Goal: Task Accomplishment & Management: Use online tool/utility

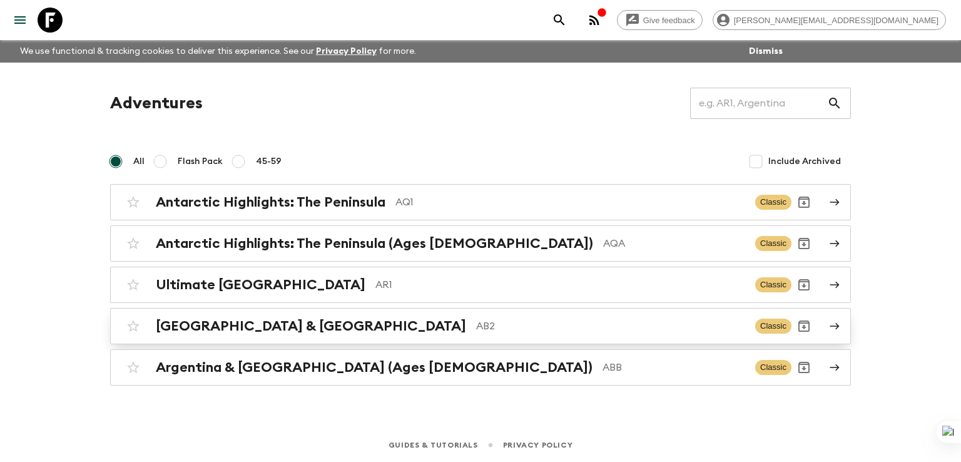
click at [221, 322] on h2 "[GEOGRAPHIC_DATA] & [GEOGRAPHIC_DATA]" at bounding box center [311, 326] width 310 height 16
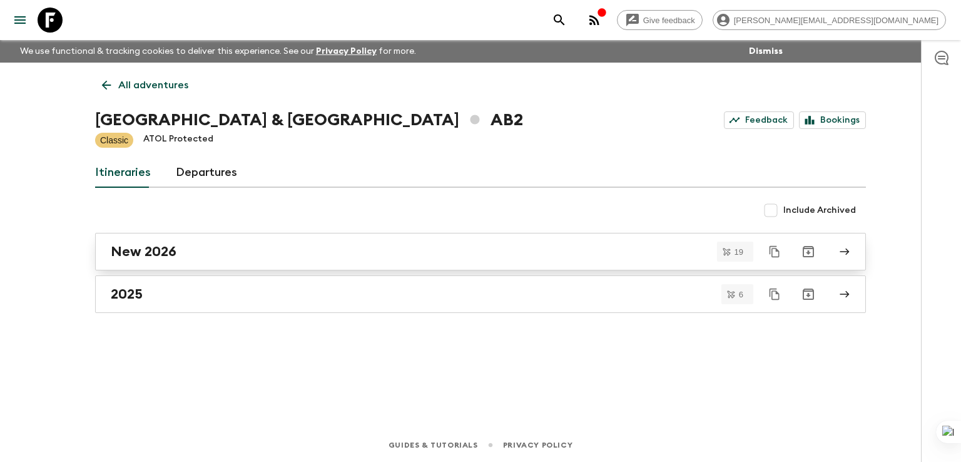
click at [158, 255] on h2 "New 2026" at bounding box center [144, 251] width 66 height 16
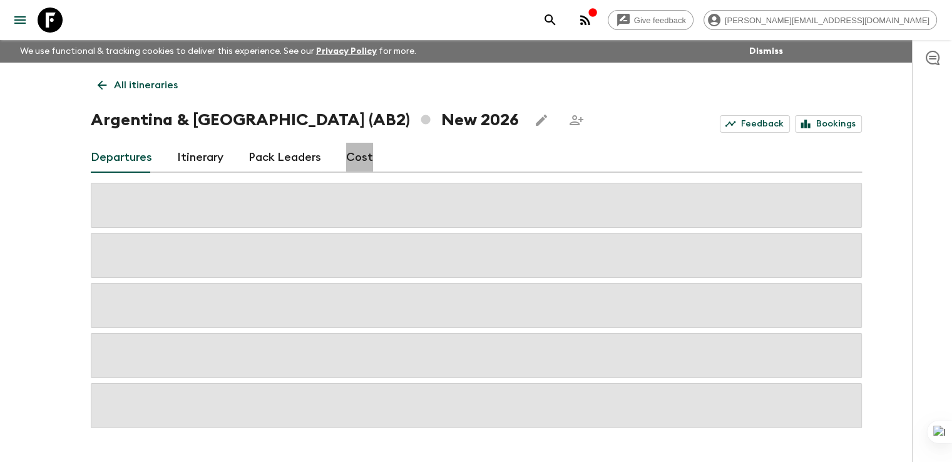
click at [357, 158] on link "Cost" at bounding box center [359, 158] width 27 height 30
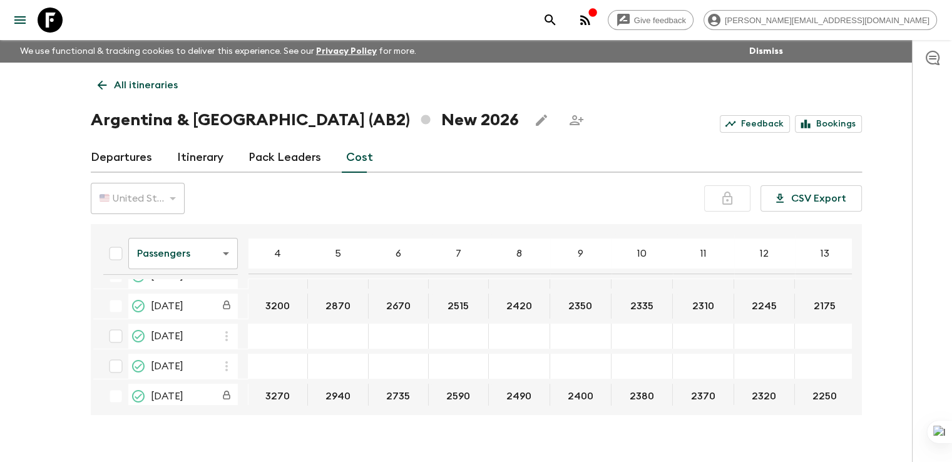
scroll to position [178, 0]
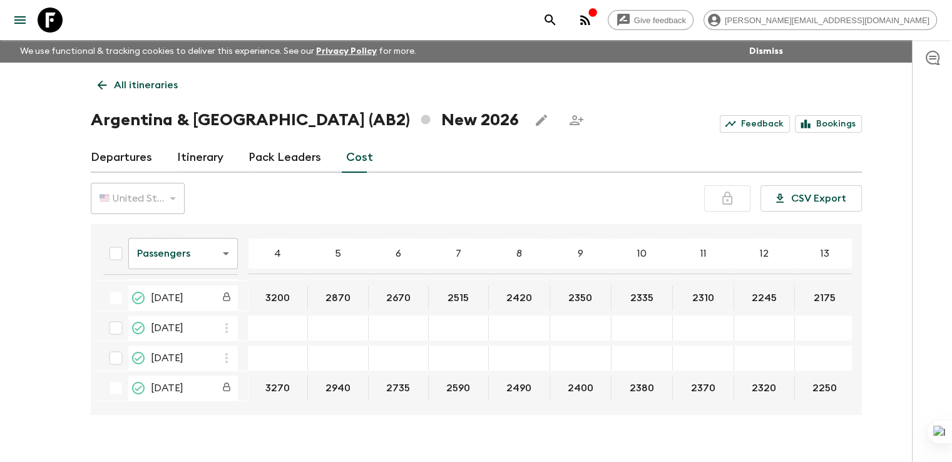
click at [268, 320] on div "29 Aug 2026; 4" at bounding box center [278, 327] width 60 height 25
click at [275, 336] on div "29 Aug 2026; 4" at bounding box center [278, 327] width 60 height 25
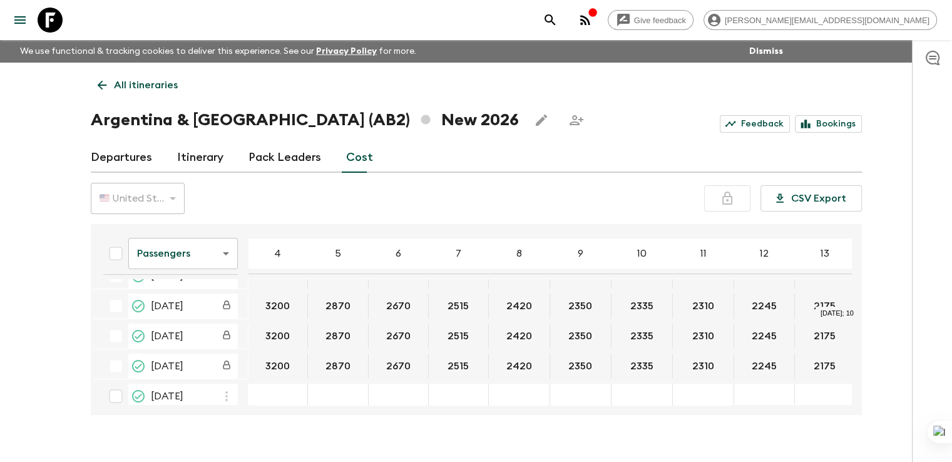
scroll to position [124, 0]
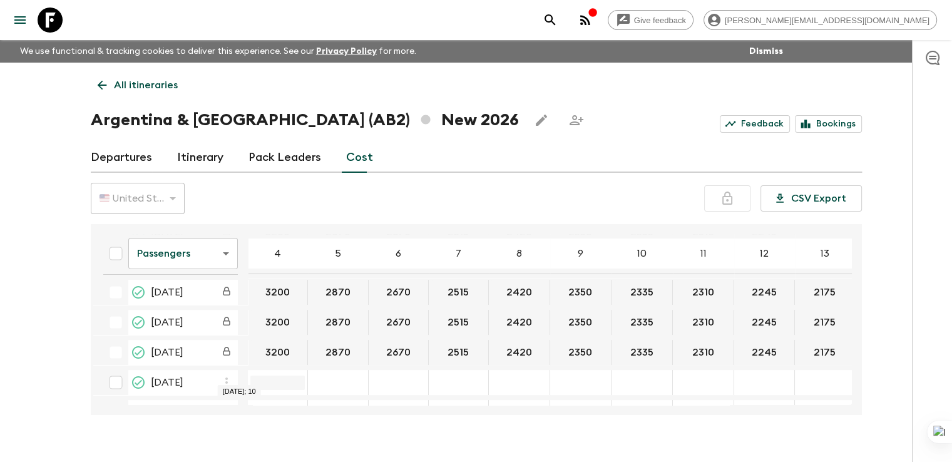
click at [283, 379] on input "29 Aug 2026; 4" at bounding box center [277, 383] width 54 height 14
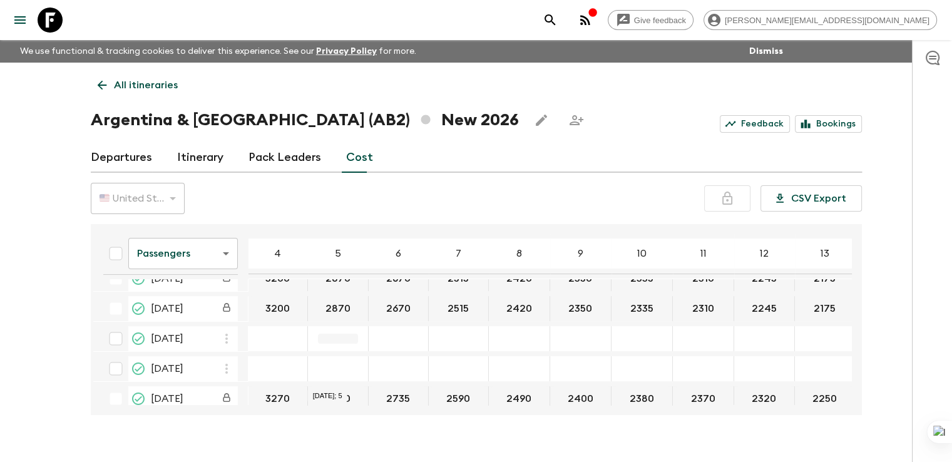
scroll to position [187, 0]
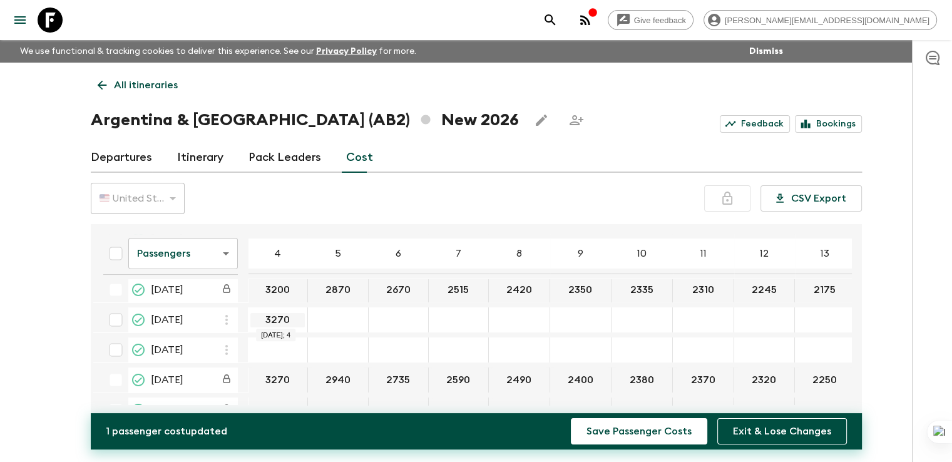
type input "3270"
type input "2940"
type input "2735"
type input "2590"
type input "2490"
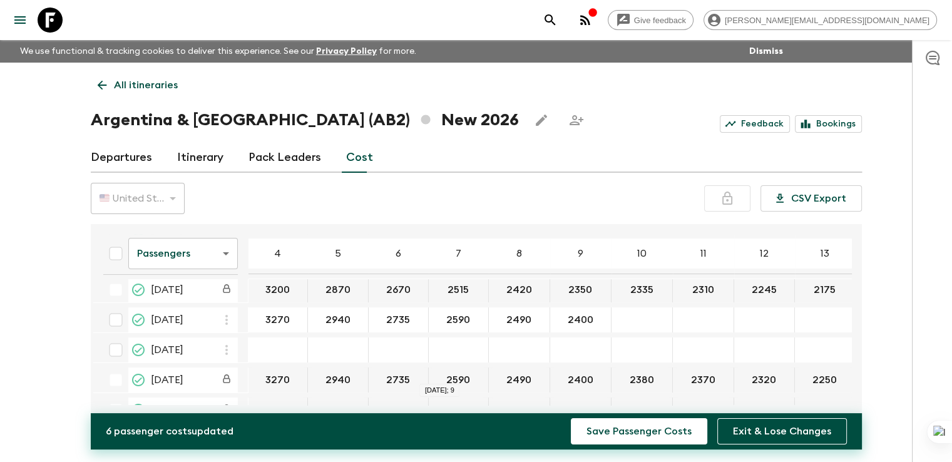
type input "2400"
type input "2380"
type input "2370"
type input "2320"
type input "2250"
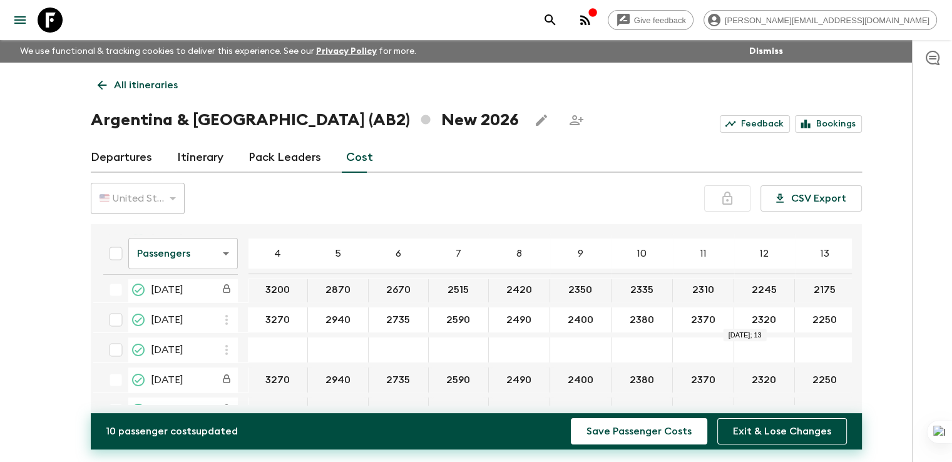
scroll to position [187, 233]
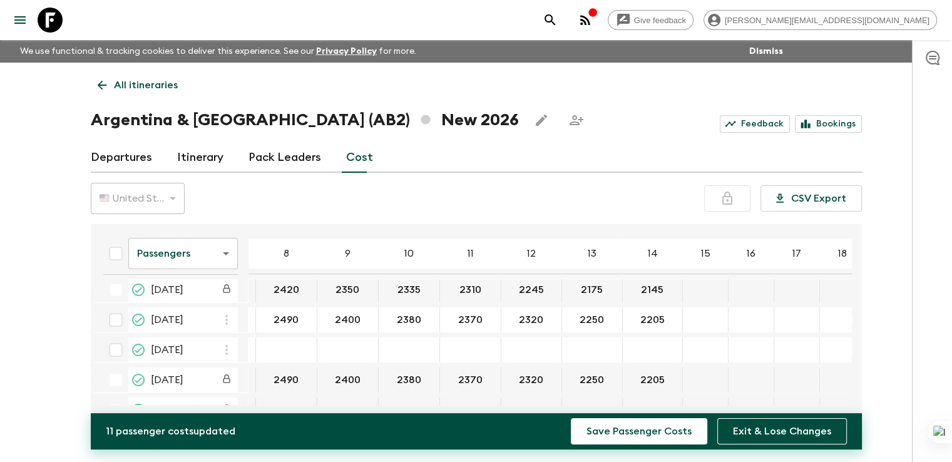
type input "2205"
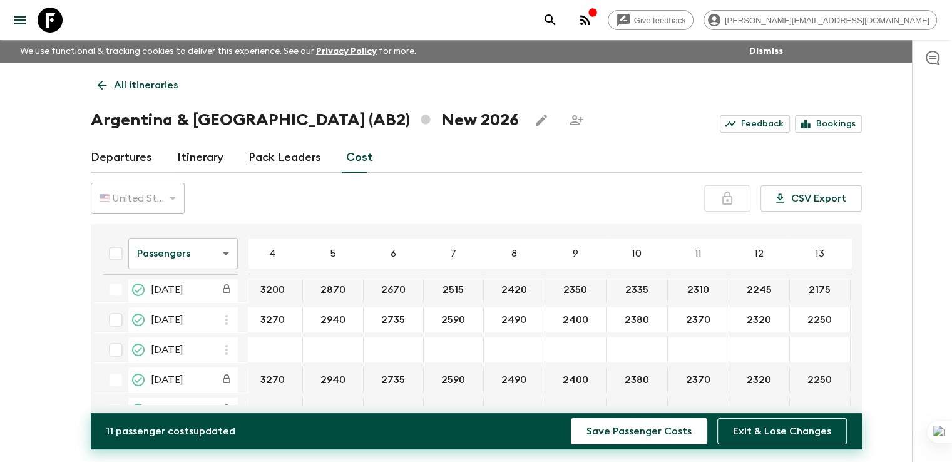
scroll to position [187, 0]
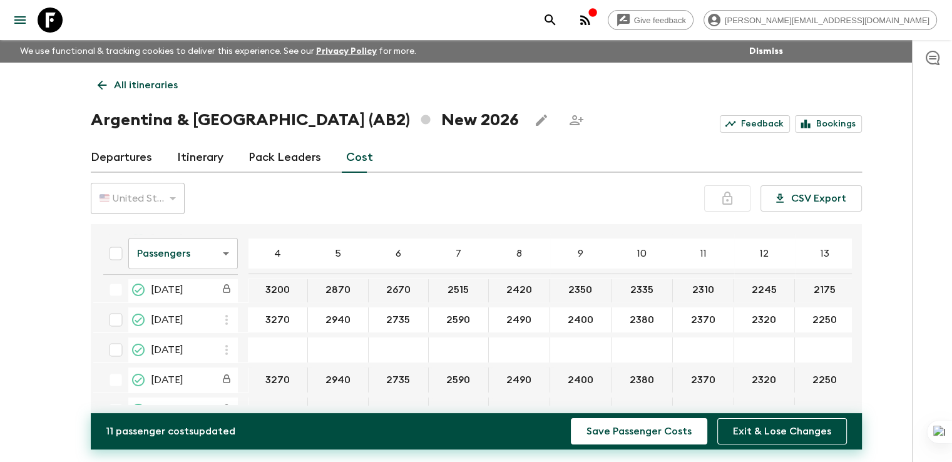
click at [305, 357] on div "12 Sep 2026; 4" at bounding box center [278, 349] width 60 height 25
click at [228, 349] on icon "button" at bounding box center [226, 349] width 15 height 15
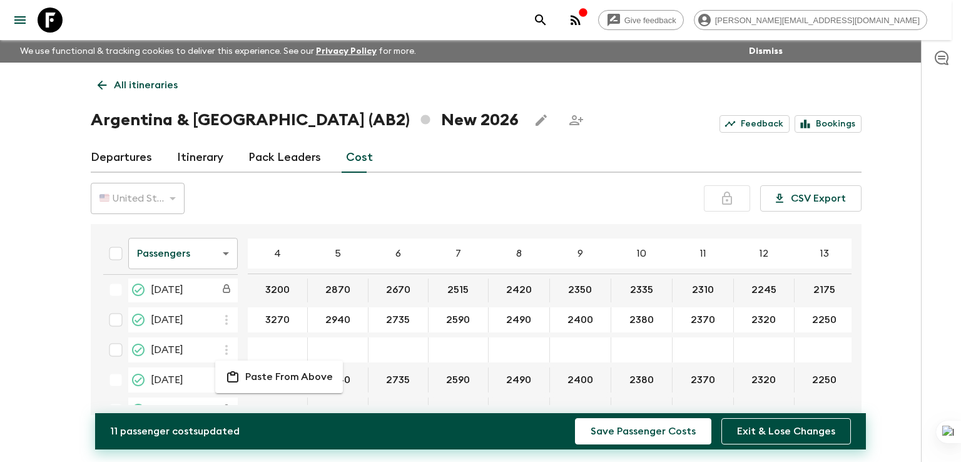
click at [257, 376] on p "Paste From Above" at bounding box center [289, 376] width 88 height 15
type input "2490"
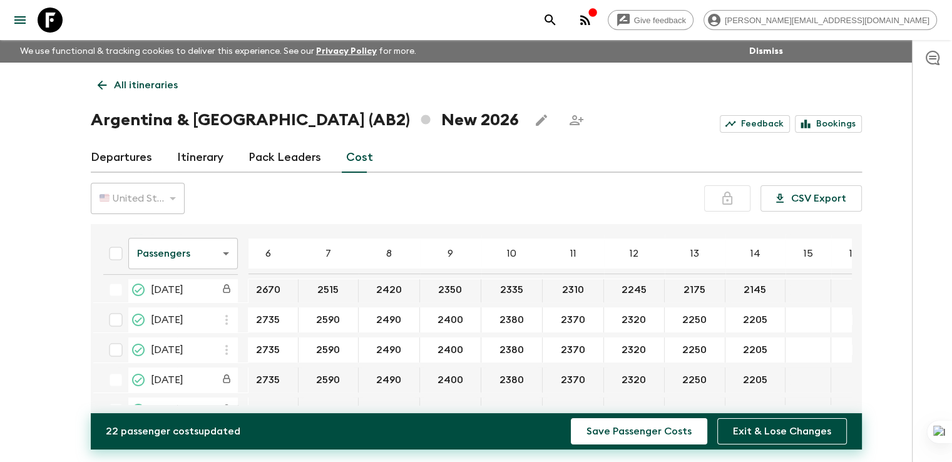
scroll to position [187, 148]
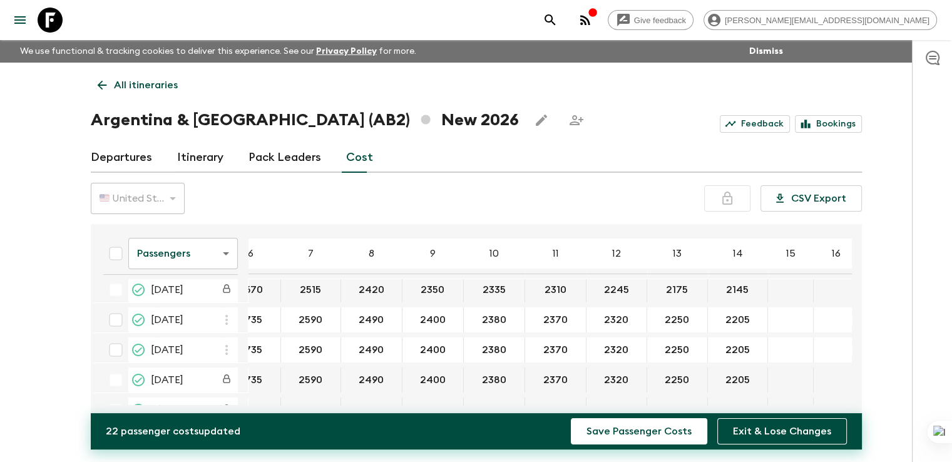
click at [223, 255] on body "Give feedback [PERSON_NAME][EMAIL_ADDRESS][DOMAIN_NAME] We use functional & tra…" at bounding box center [476, 242] width 952 height 484
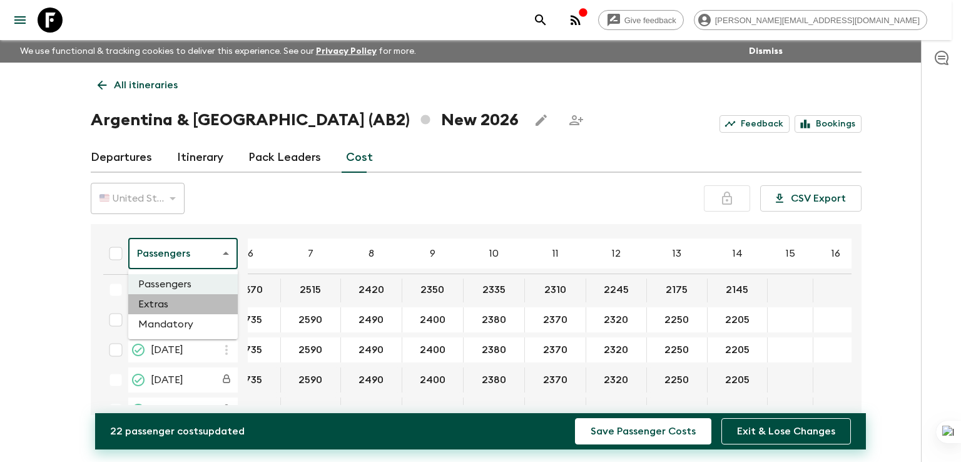
click at [187, 304] on li "Extras" at bounding box center [183, 304] width 110 height 20
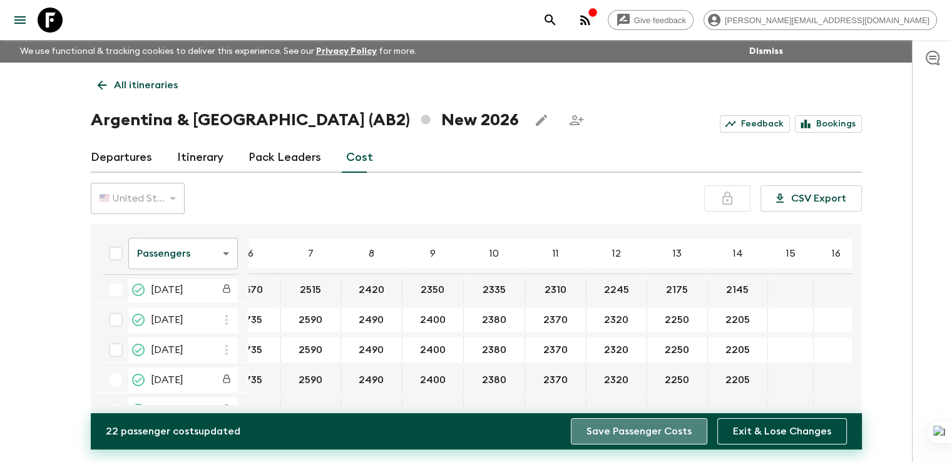
click at [643, 428] on button "Save Passenger Costs" at bounding box center [639, 431] width 136 height 26
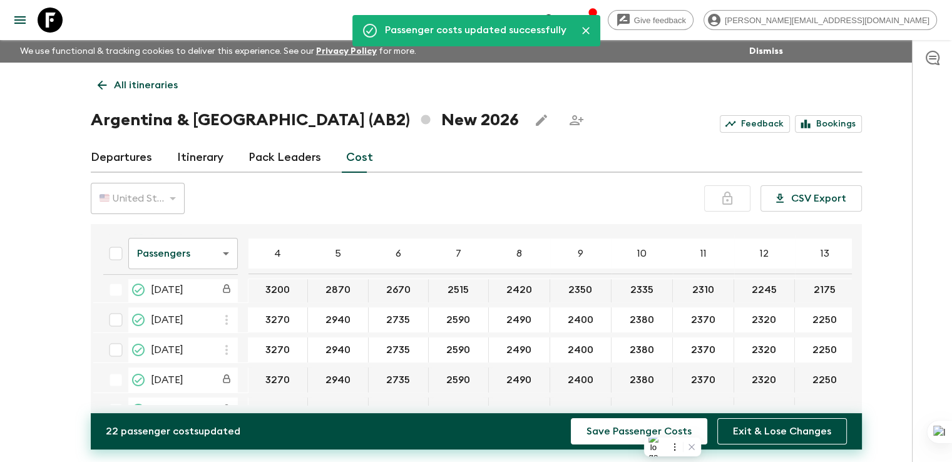
scroll to position [187, 48]
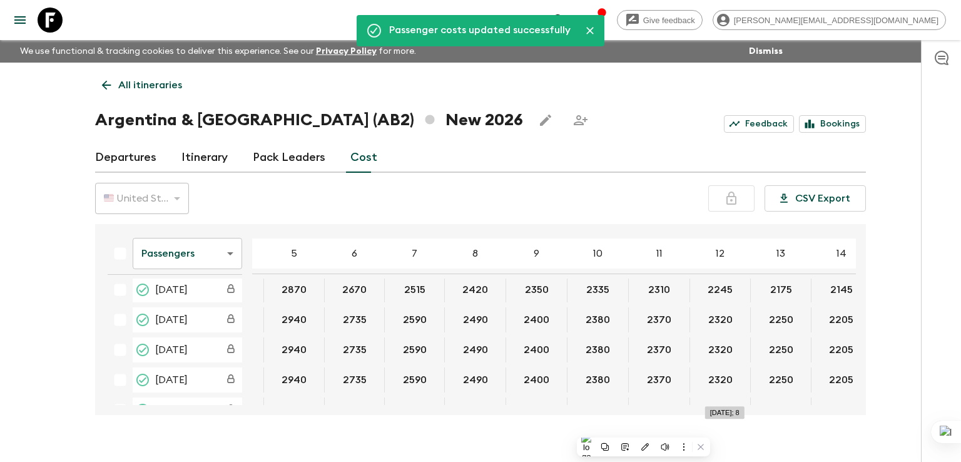
click at [222, 255] on body "Give feedback [PERSON_NAME][EMAIL_ADDRESS][DOMAIN_NAME] We use functional & tra…" at bounding box center [480, 242] width 961 height 484
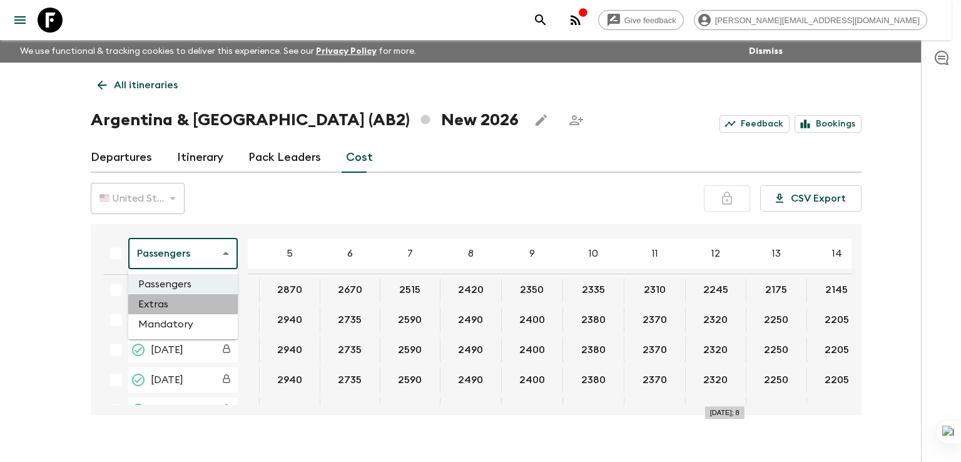
click at [165, 307] on li "Extras" at bounding box center [183, 304] width 110 height 20
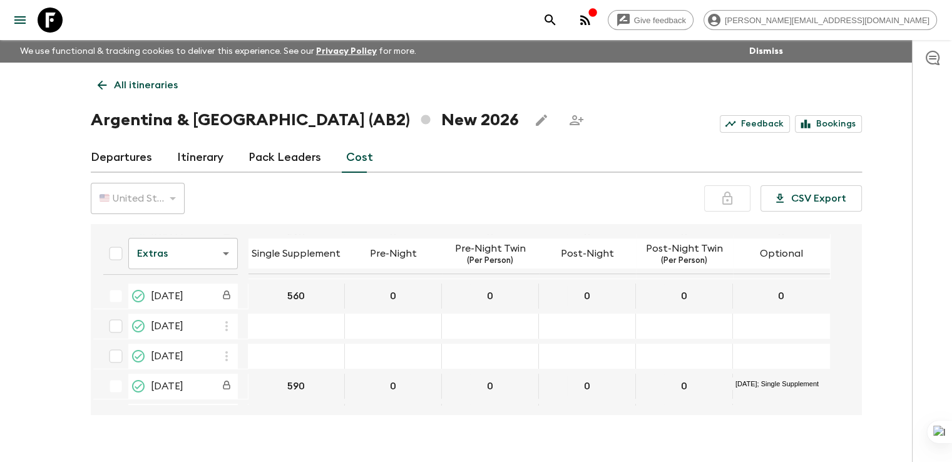
scroll to position [183, 0]
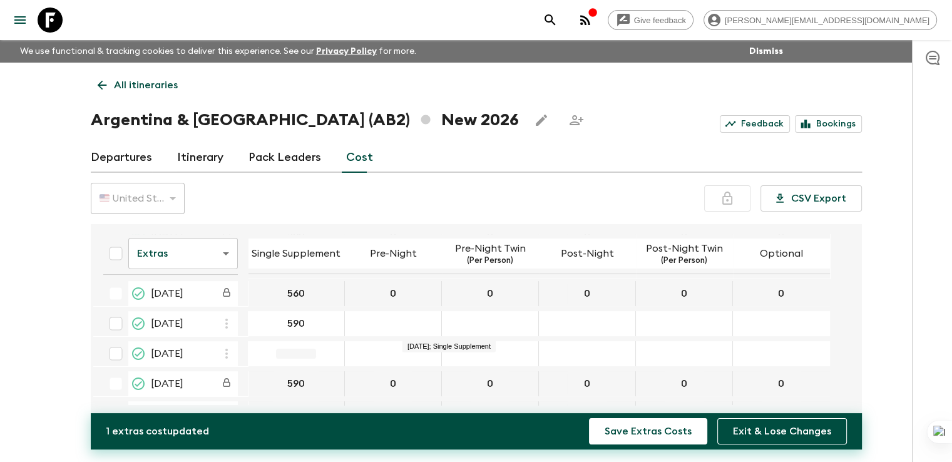
type input "590"
click at [404, 315] on div "29 Aug 2026; Pre-Night" at bounding box center [393, 323] width 97 height 25
click at [406, 314] on div "29 Aug 2026; Pre-Night" at bounding box center [393, 323] width 97 height 25
type input "0"
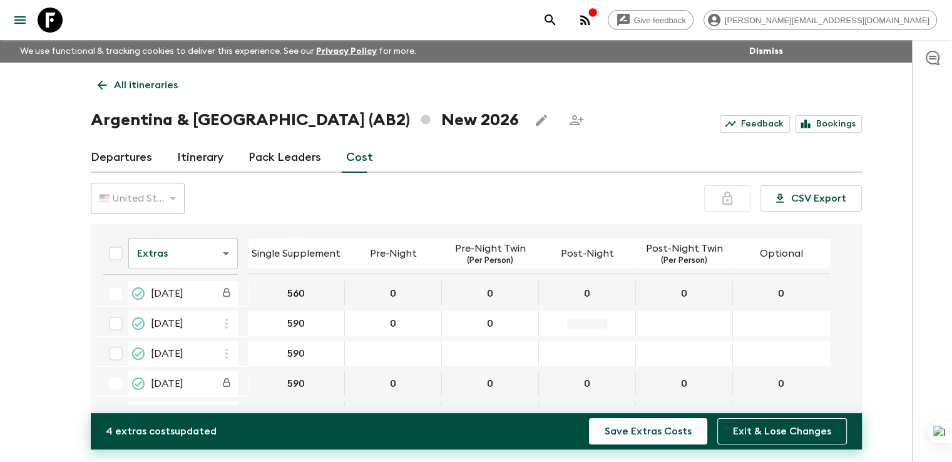
type input "0"
drag, startPoint x: 429, startPoint y: 352, endPoint x: 441, endPoint y: 350, distance: 12.2
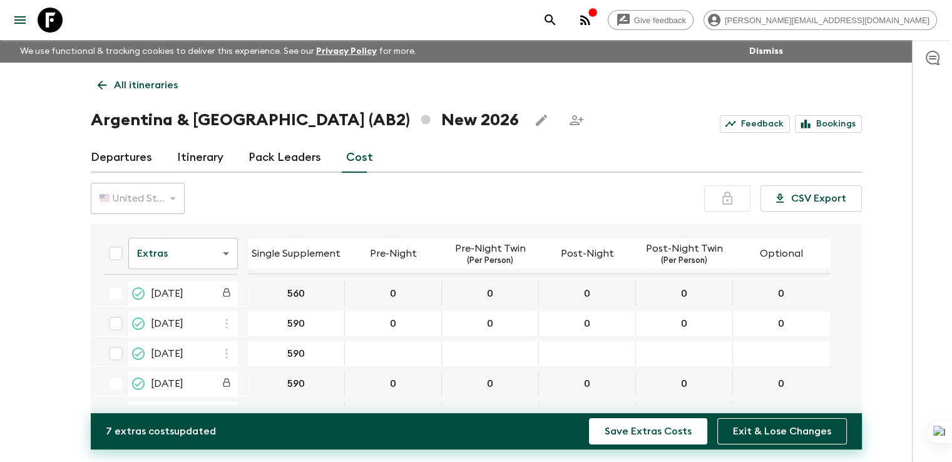
click at [429, 352] on div "12 Sep 2026; Pre-Night" at bounding box center [393, 353] width 97 height 25
type input "0"
click at [511, 354] on div "12 Sep 2026; Pre-Night Twin" at bounding box center [490, 353] width 97 height 25
type input "0"
click at [565, 351] on div "12 Sep 2026; Post-Night" at bounding box center [587, 353] width 97 height 25
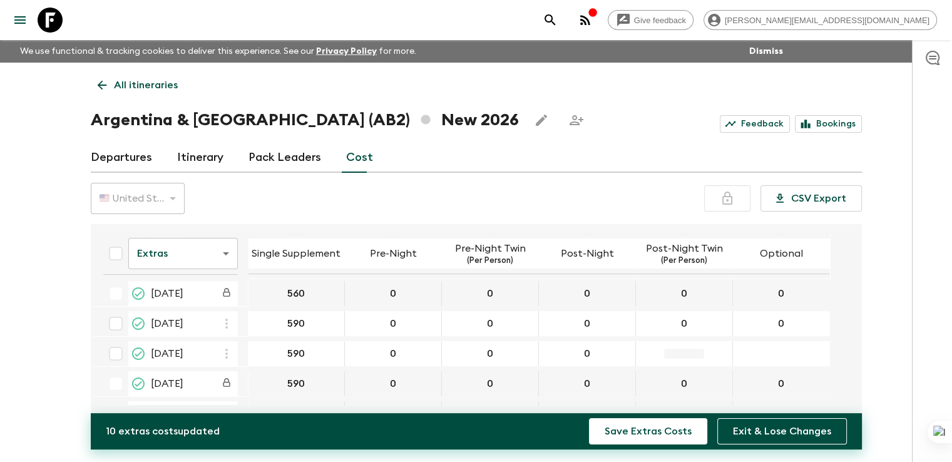
type input "0"
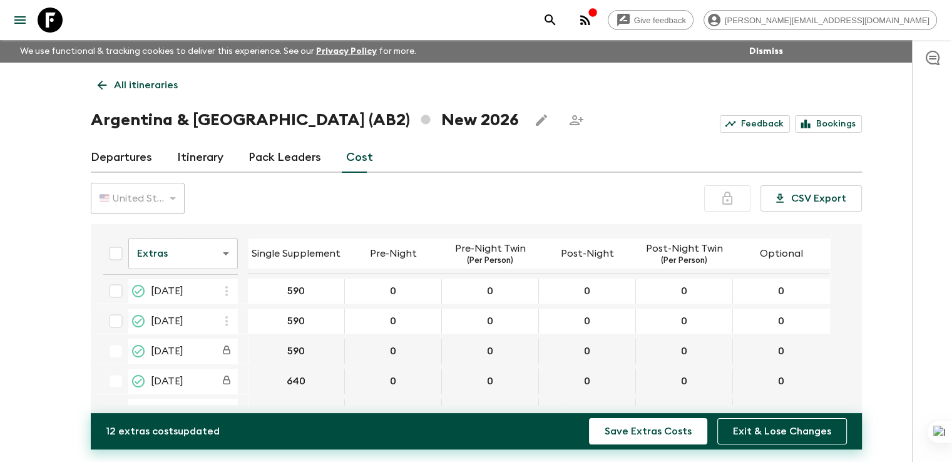
scroll to position [225, 0]
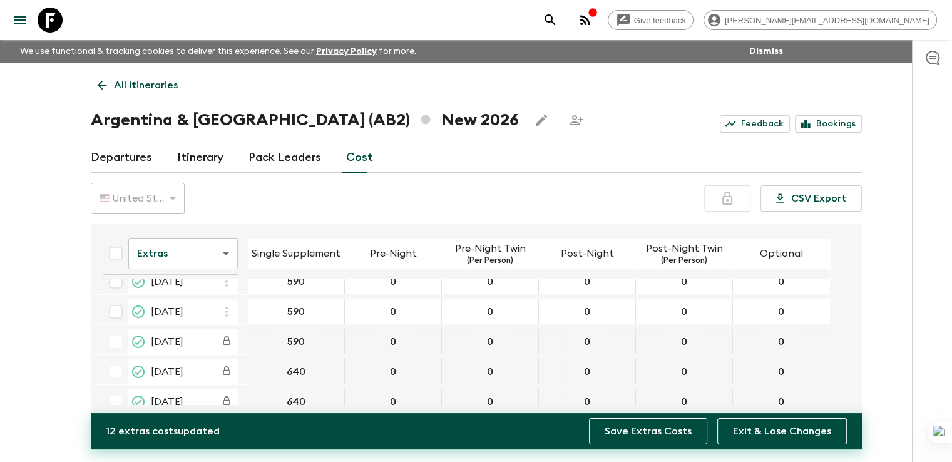
type input "0"
click at [655, 438] on button "Save Extras Costs" at bounding box center [648, 431] width 118 height 26
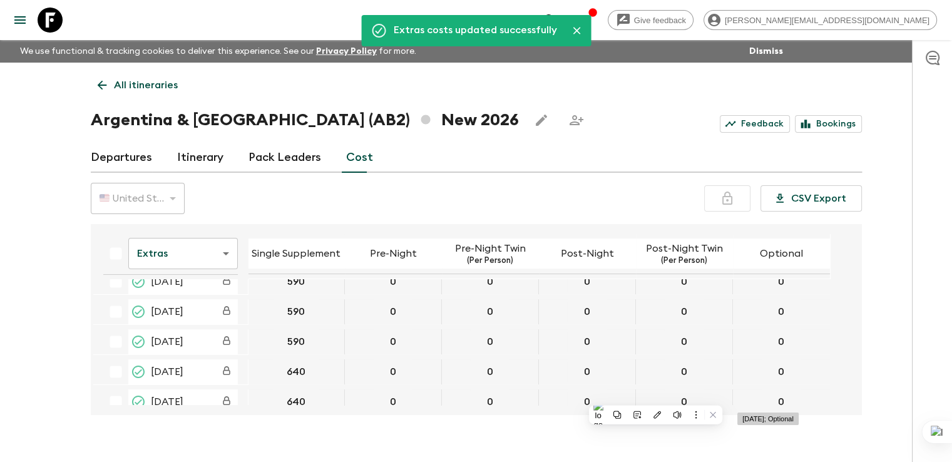
click at [227, 254] on body "Give feedback [PERSON_NAME][EMAIL_ADDRESS][DOMAIN_NAME] We use functional & tra…" at bounding box center [476, 242] width 952 height 484
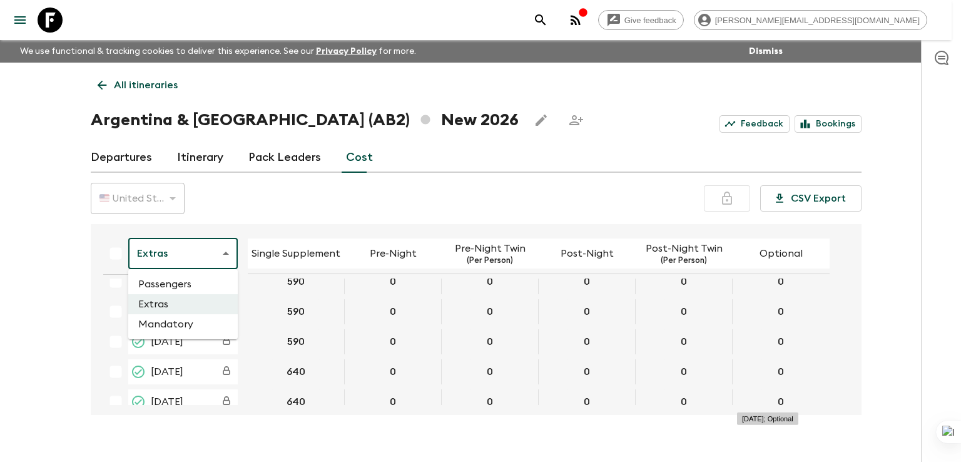
click at [188, 326] on li "Mandatory" at bounding box center [183, 324] width 110 height 20
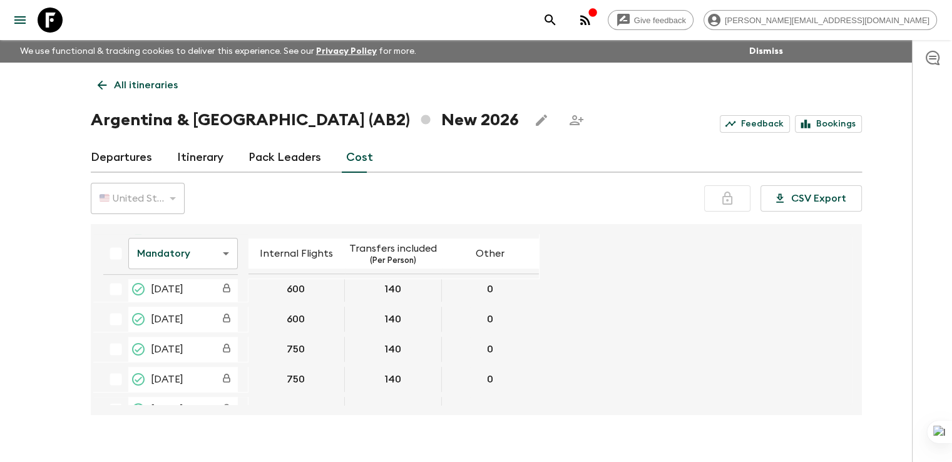
scroll to position [449, 0]
